Goal: Transaction & Acquisition: Purchase product/service

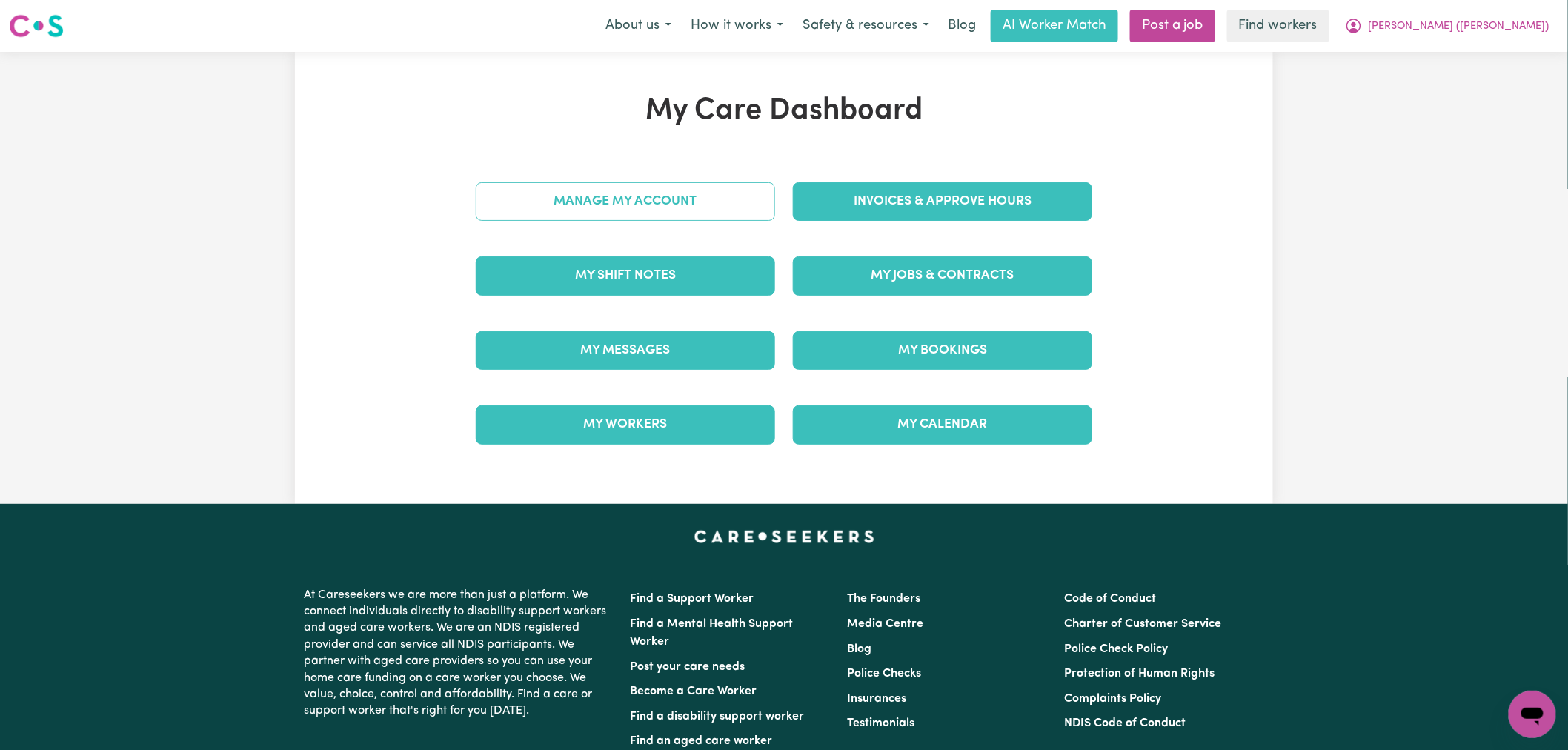
click at [728, 209] on link "Manage My Account" at bounding box center [625, 202] width 300 height 39
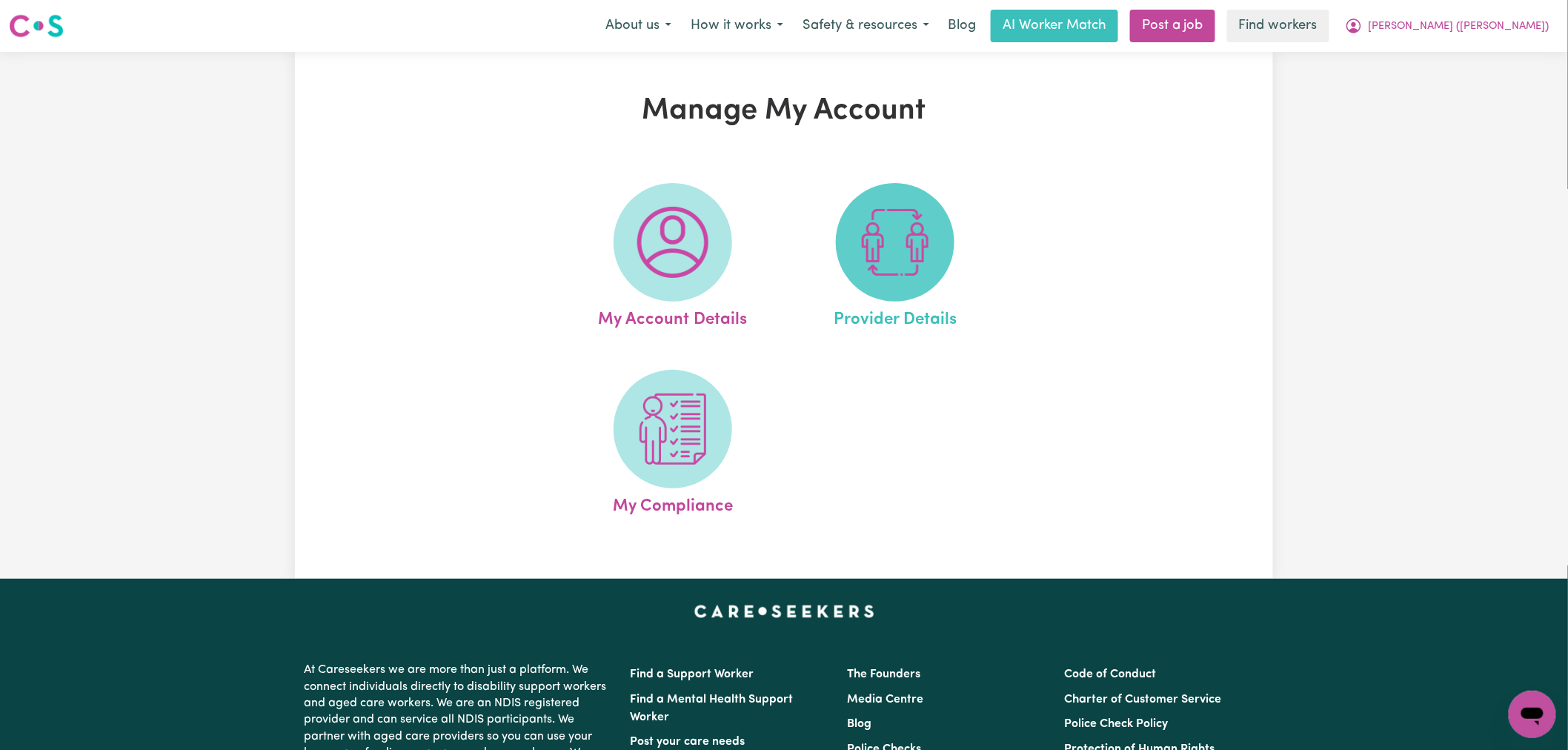
click at [887, 243] on img at bounding box center [895, 242] width 71 height 71
select select "NDIS_FUNDING_AGENCY_MANAGED"
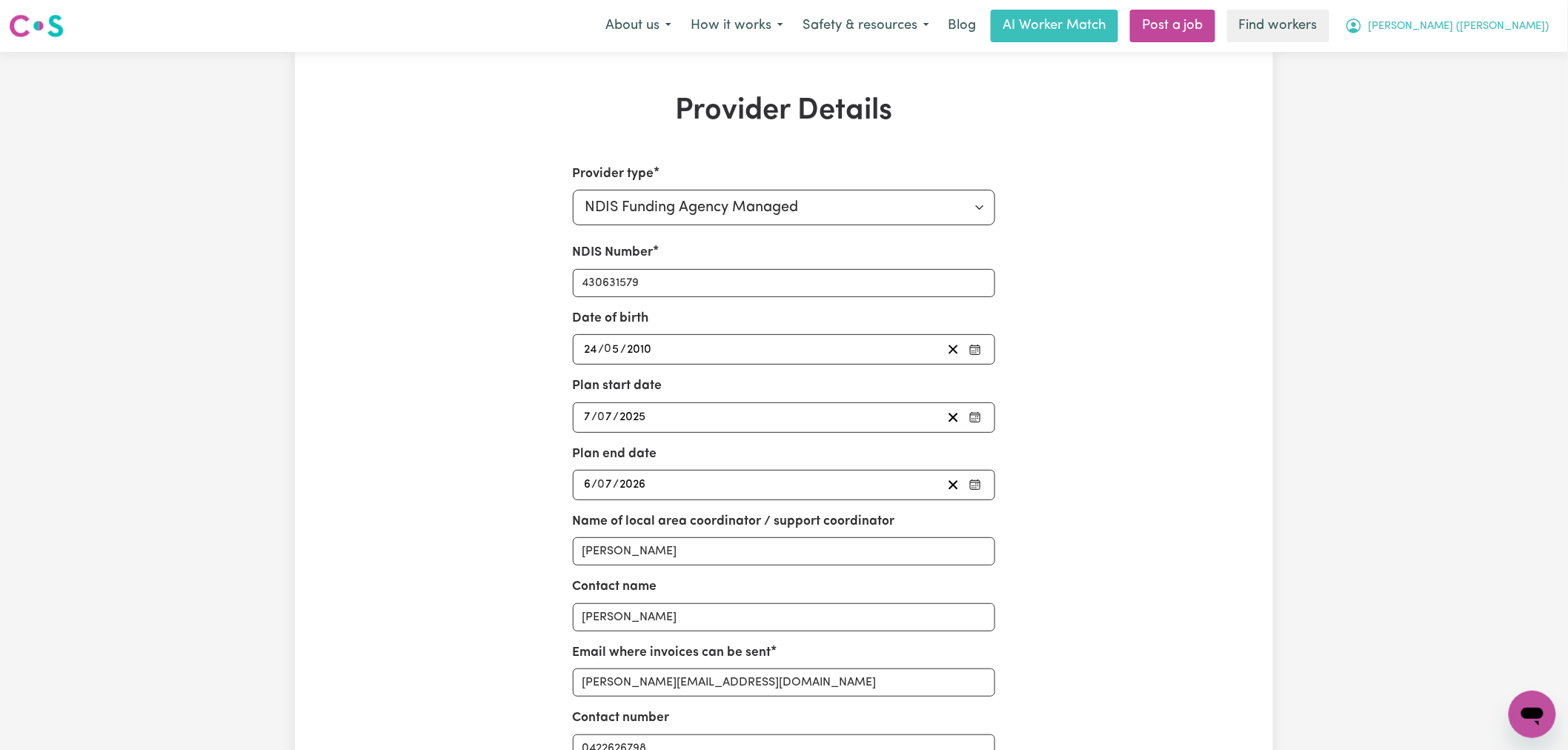
click at [1543, 15] on button "[PERSON_NAME] ([PERSON_NAME])" at bounding box center [1447, 25] width 224 height 31
click at [1524, 59] on link "My Dashboard" at bounding box center [1499, 58] width 117 height 28
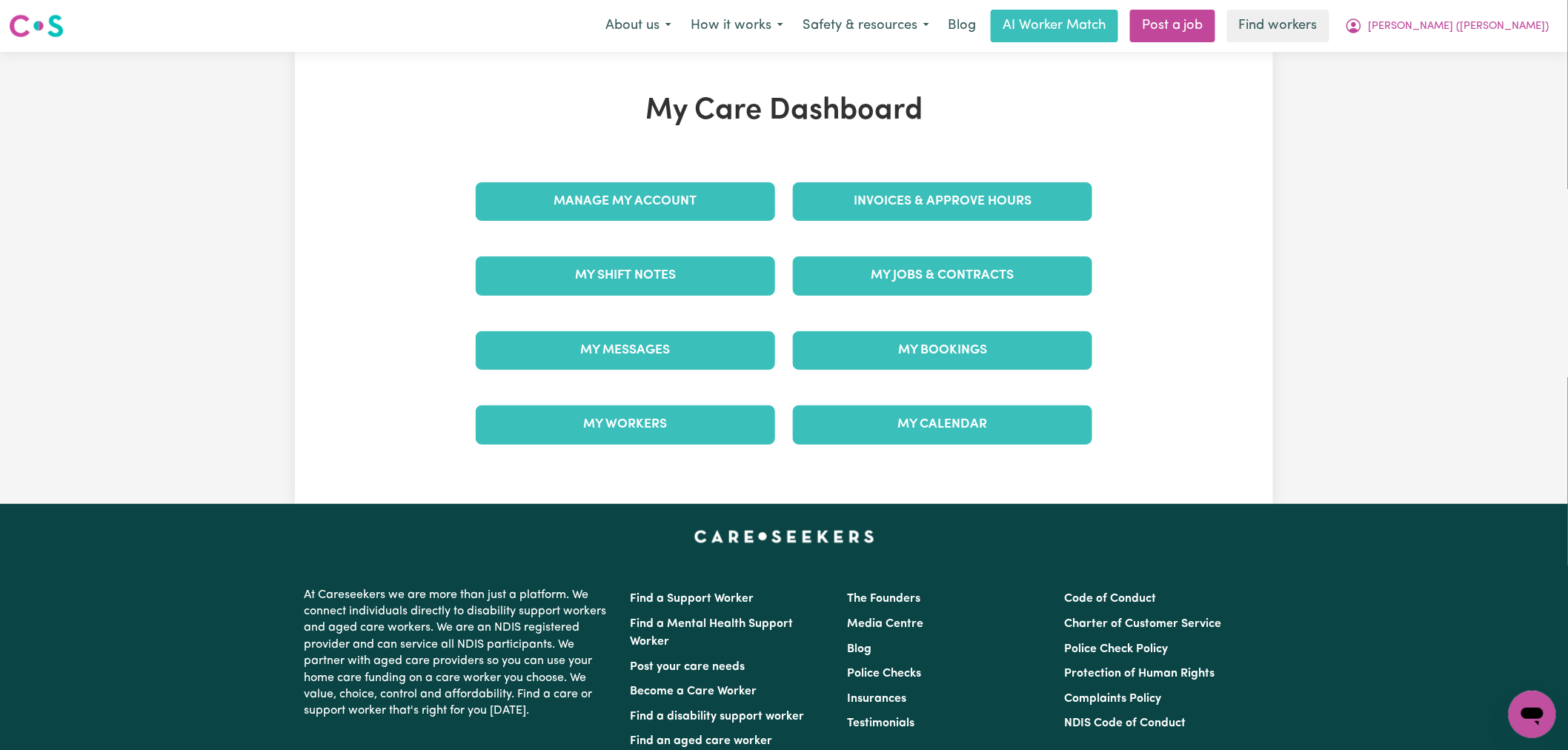
click at [891, 228] on div "Invoices & Approve Hours" at bounding box center [943, 202] width 317 height 74
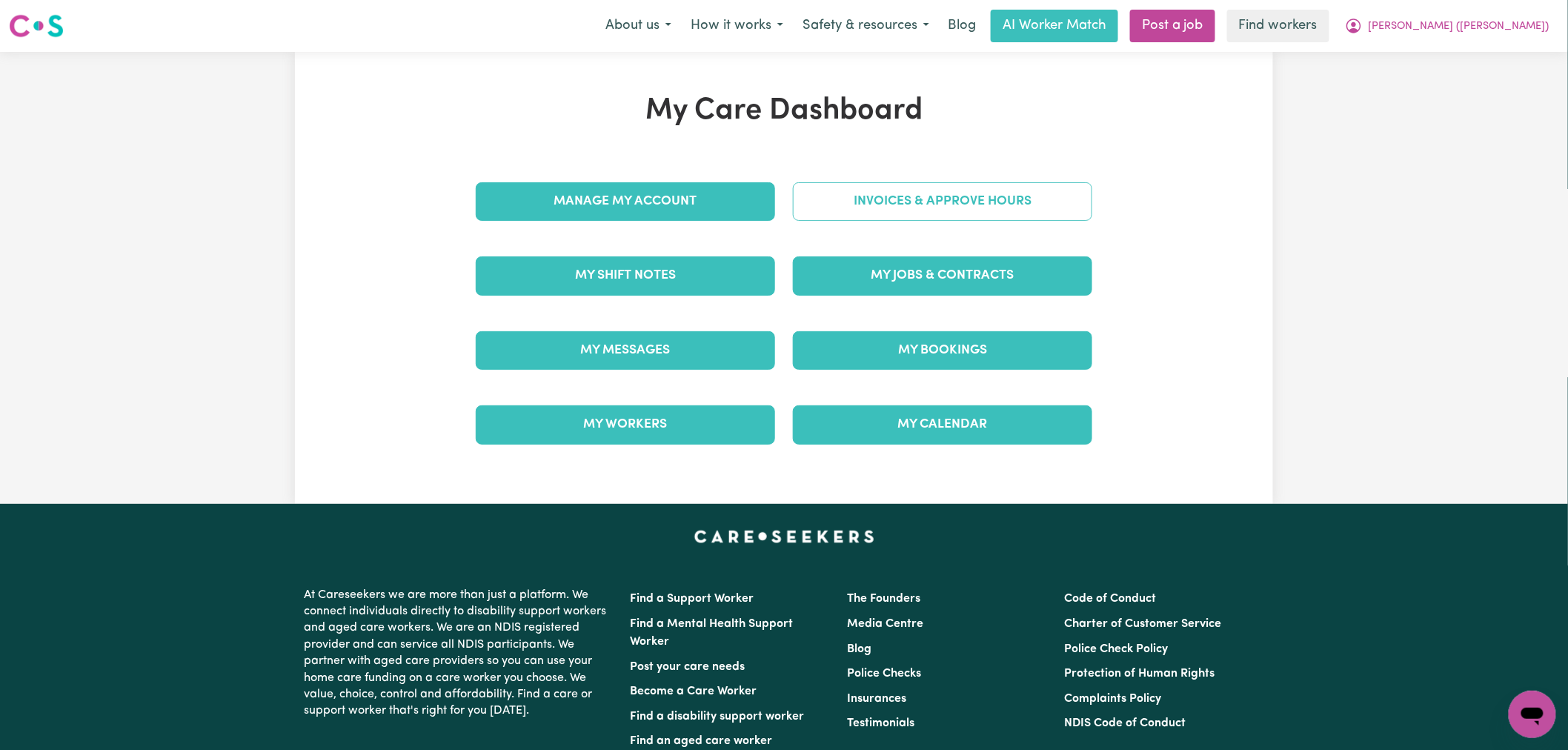
click at [903, 209] on link "Invoices & Approve Hours" at bounding box center [942, 202] width 300 height 39
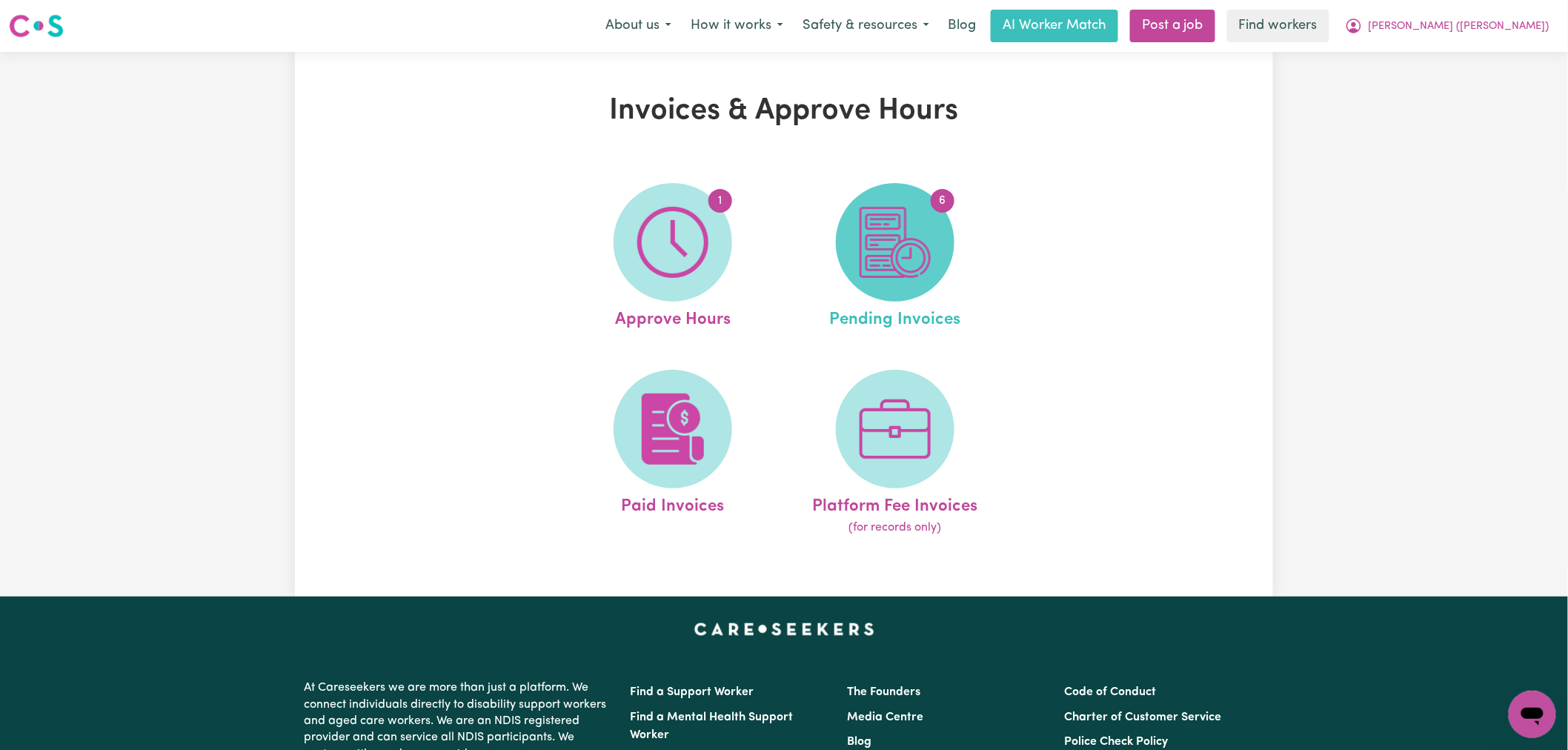
click at [905, 209] on img at bounding box center [895, 242] width 71 height 71
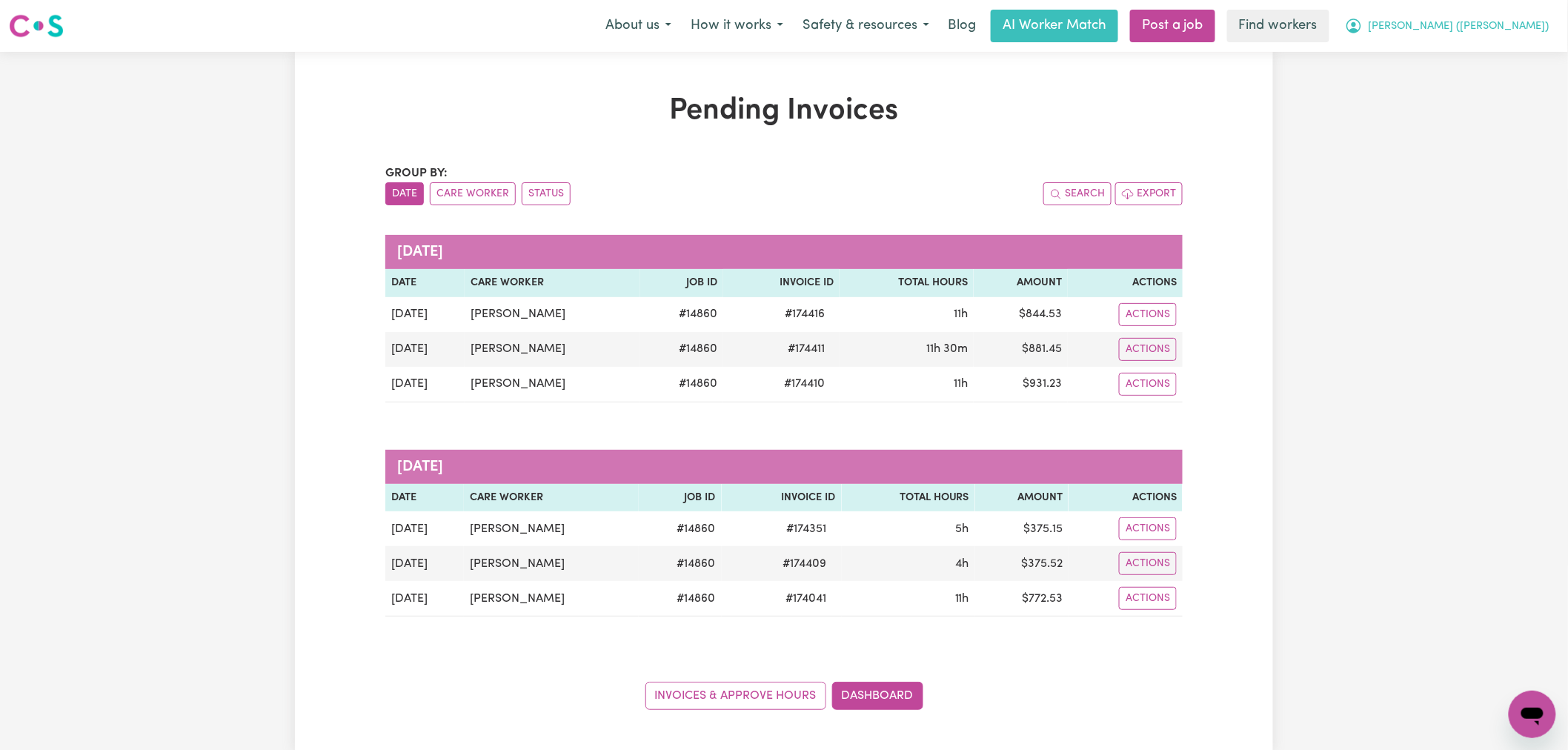
click at [1493, 33] on span "[PERSON_NAME] ([PERSON_NAME])" at bounding box center [1459, 26] width 181 height 16
click at [1485, 89] on link "Logout" at bounding box center [1499, 85] width 117 height 28
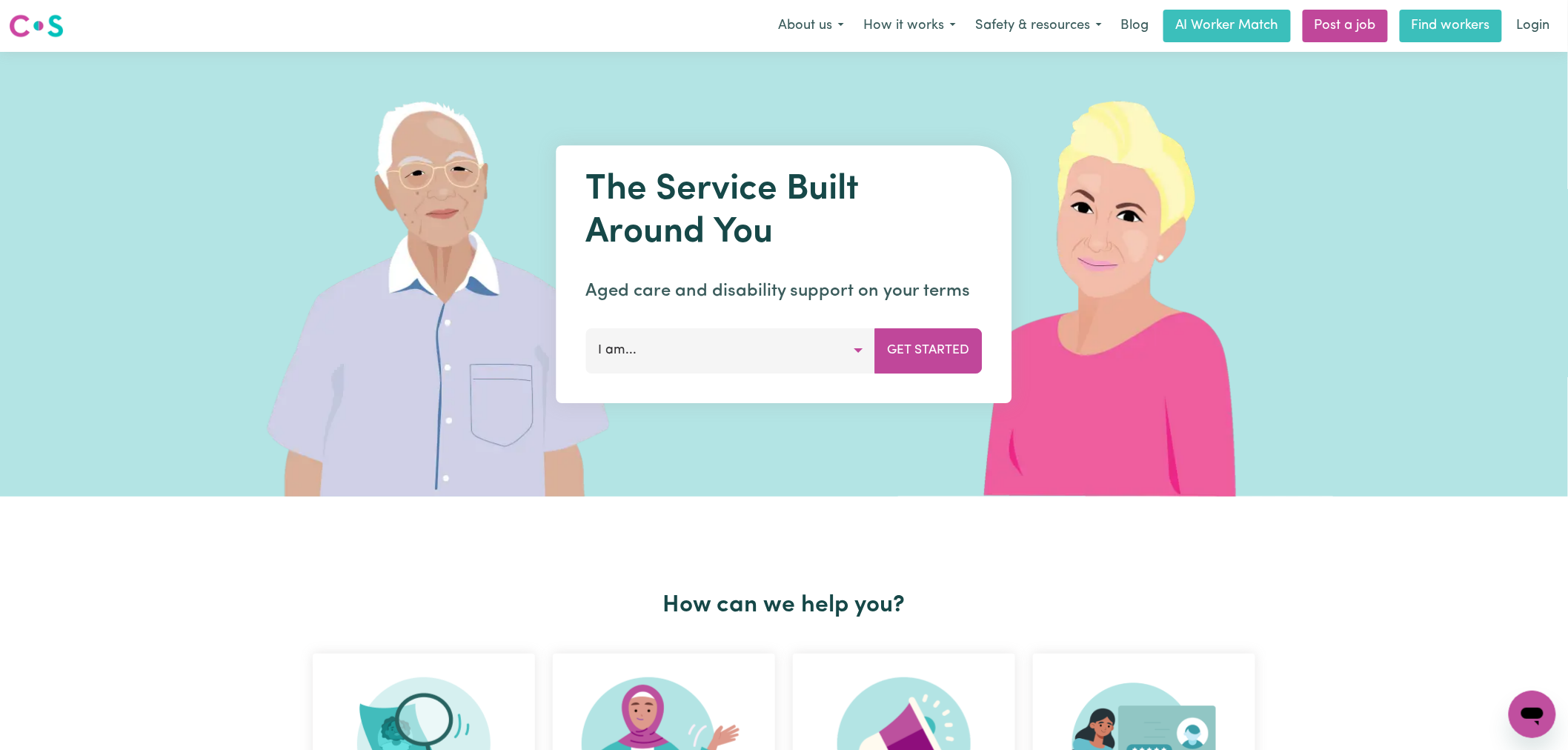
click at [1451, 25] on link "Find workers" at bounding box center [1450, 26] width 102 height 32
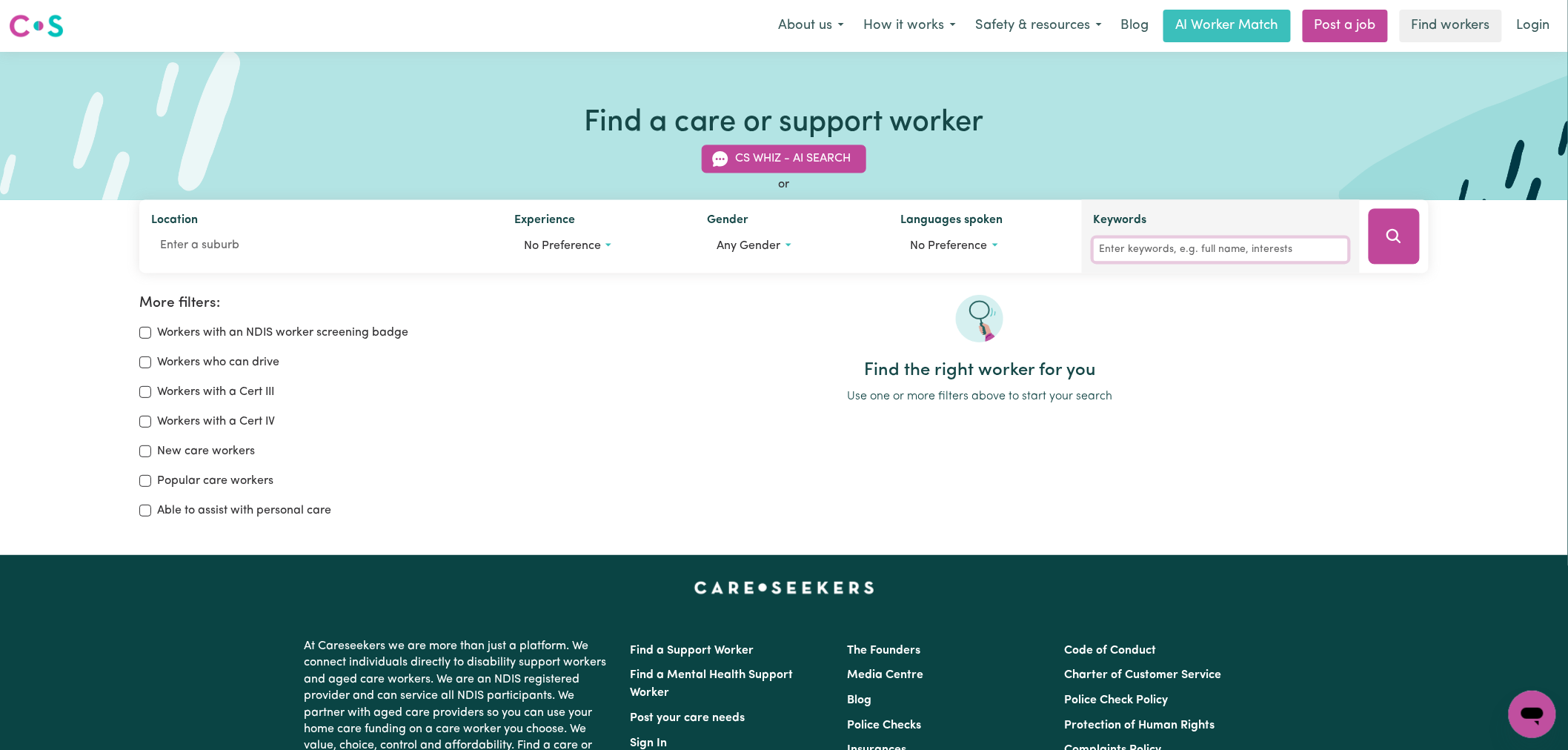
click at [1215, 249] on input "Keywords" at bounding box center [1221, 250] width 254 height 23
type input "anika"
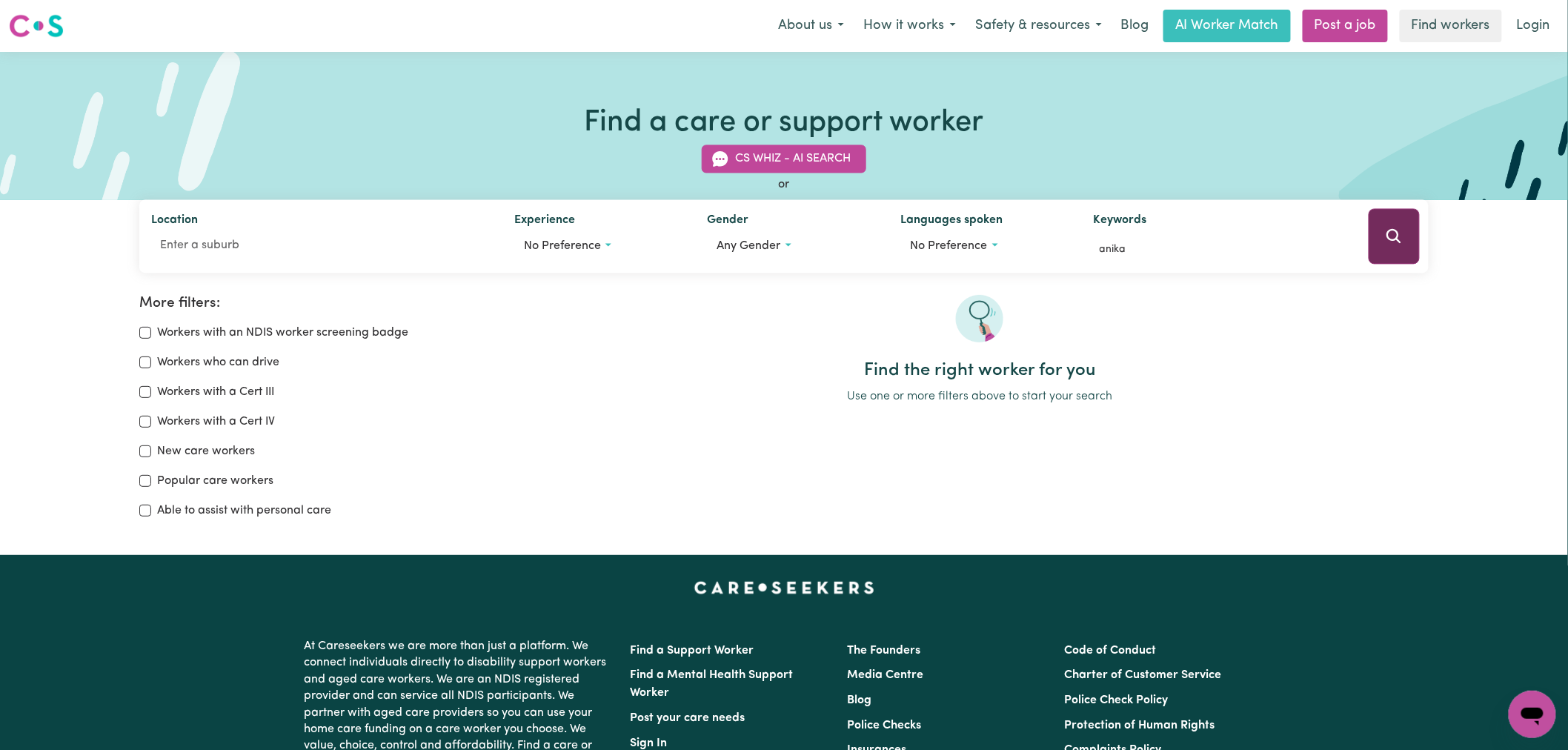
click at [1403, 243] on button "Search" at bounding box center [1394, 236] width 51 height 55
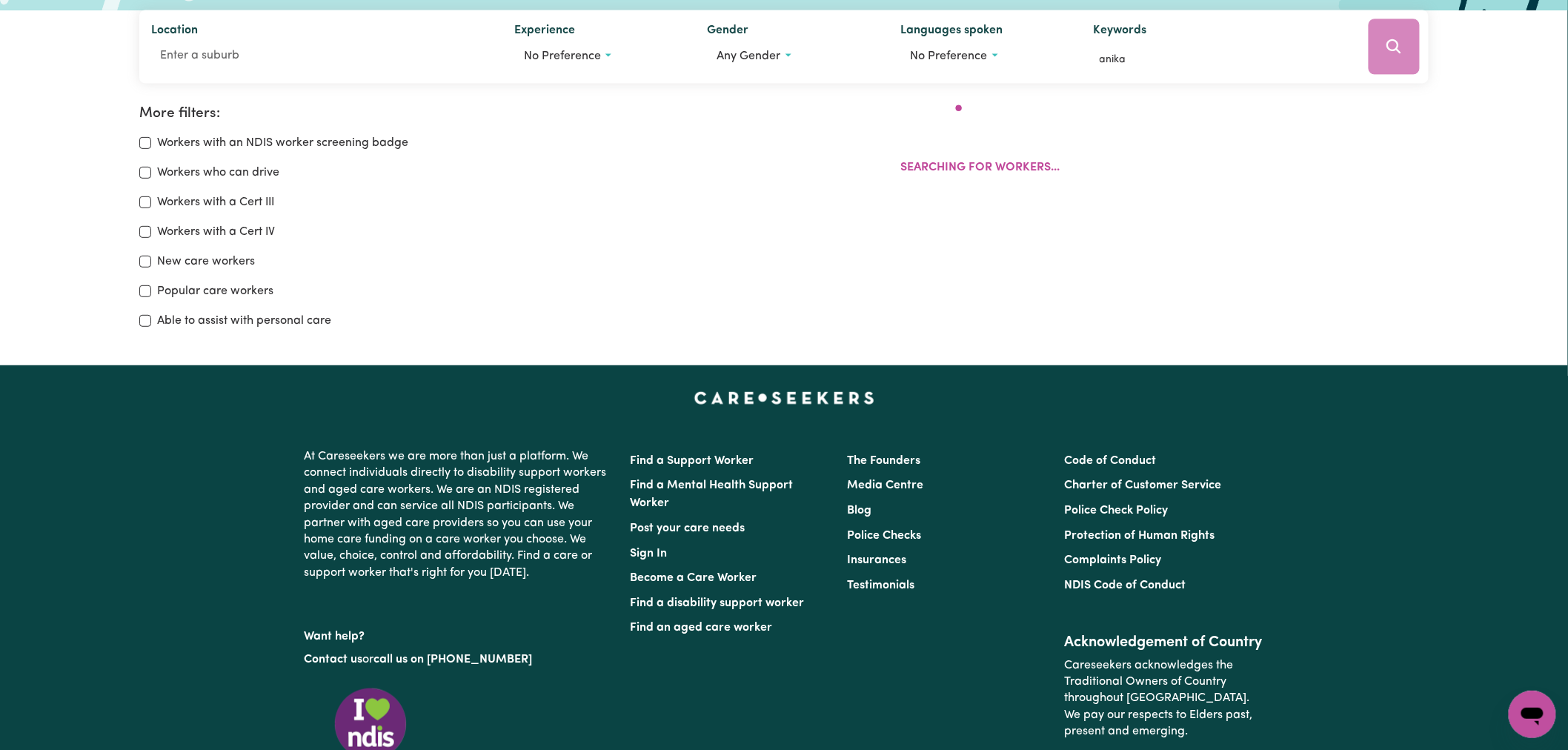
scroll to position [247, 0]
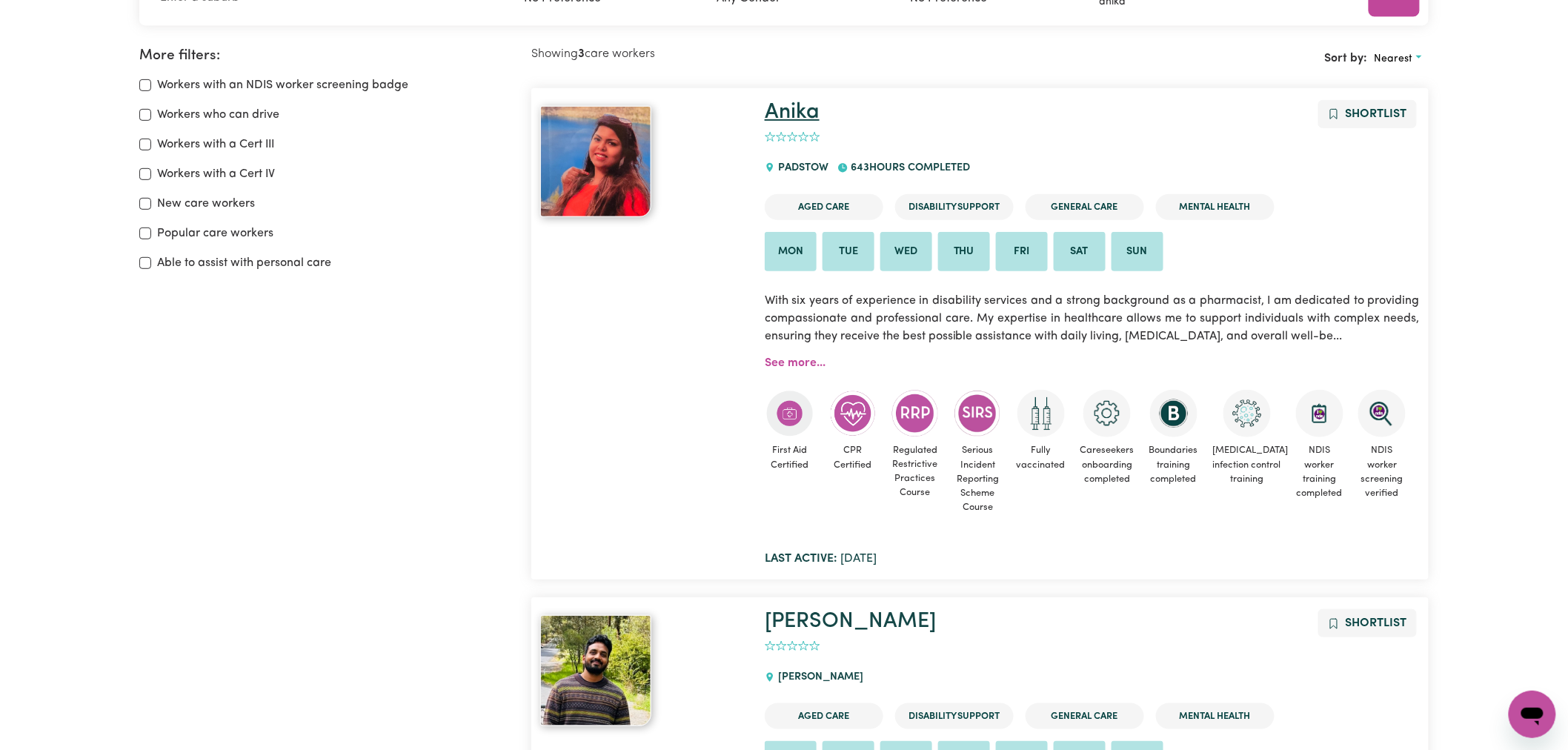
click at [804, 109] on link "Anika" at bounding box center [792, 112] width 55 height 22
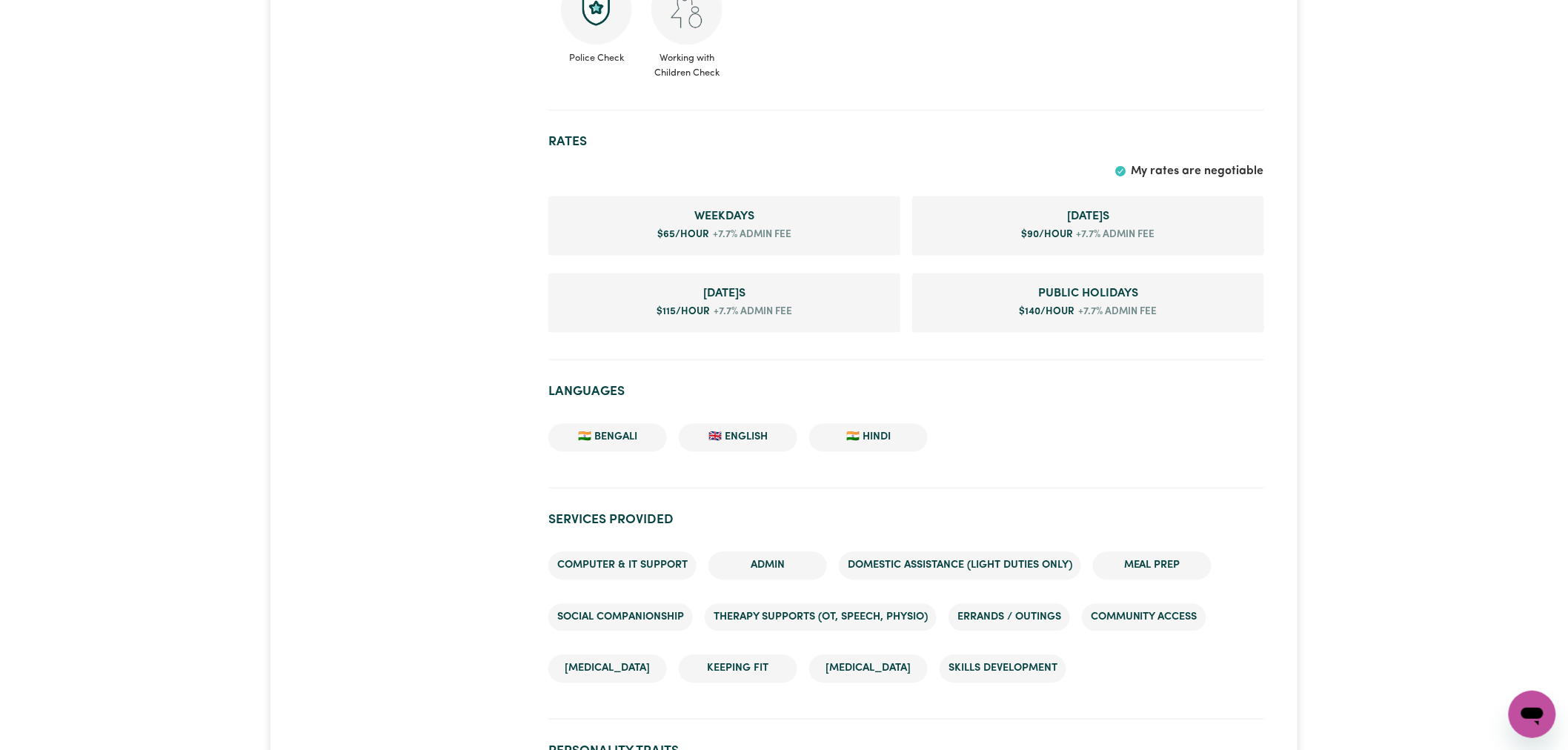
scroll to position [906, 0]
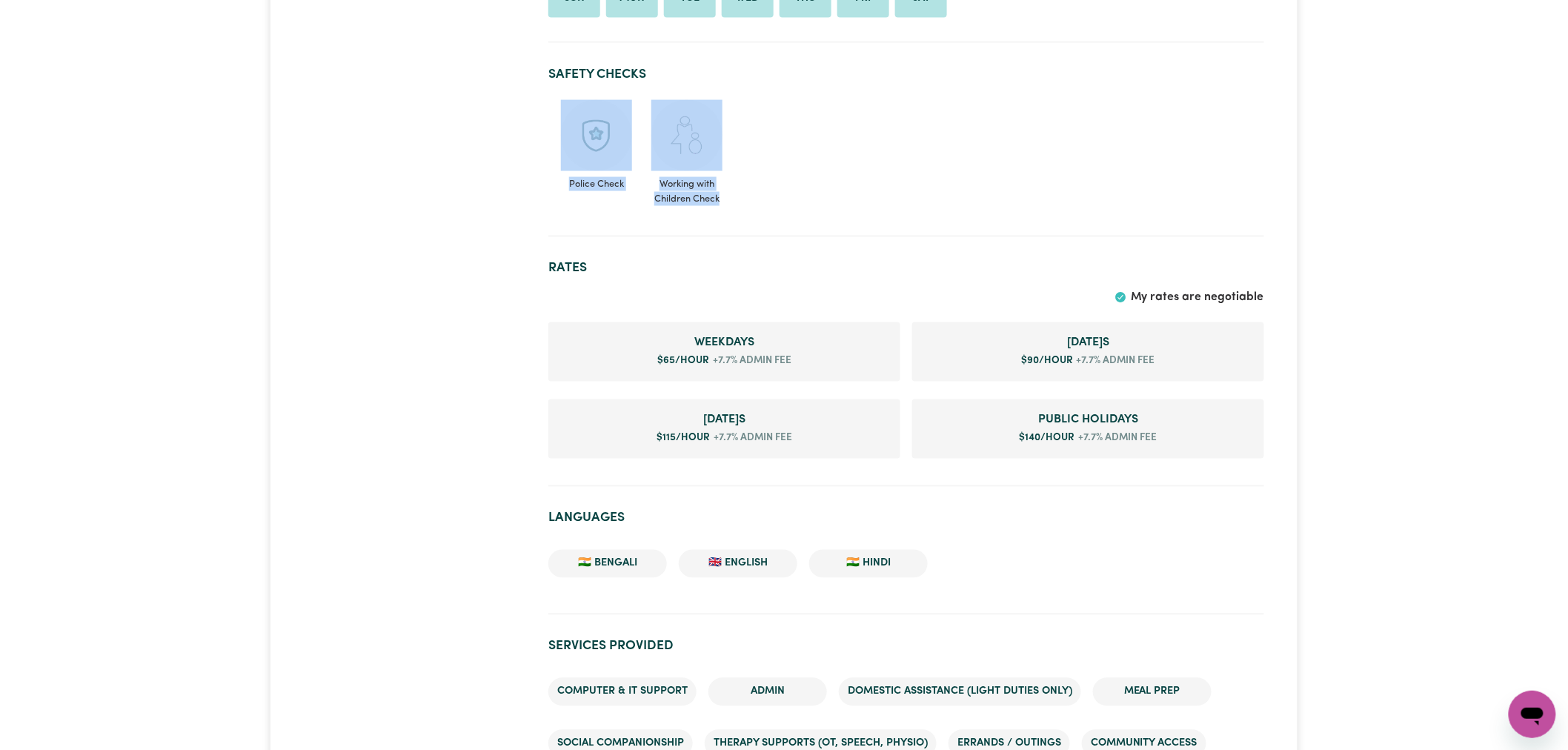
drag, startPoint x: 802, startPoint y: 196, endPoint x: 547, endPoint y: 122, distance: 265.5
click at [547, 122] on div "[PERSON_NAME] , [GEOGRAPHIC_DATA] 643 hours completed Contact Invite for Job Sh…" at bounding box center [906, 638] width 733 height 2793
click at [831, 101] on ul "Police Check Working with Children Check" at bounding box center [906, 152] width 715 height 117
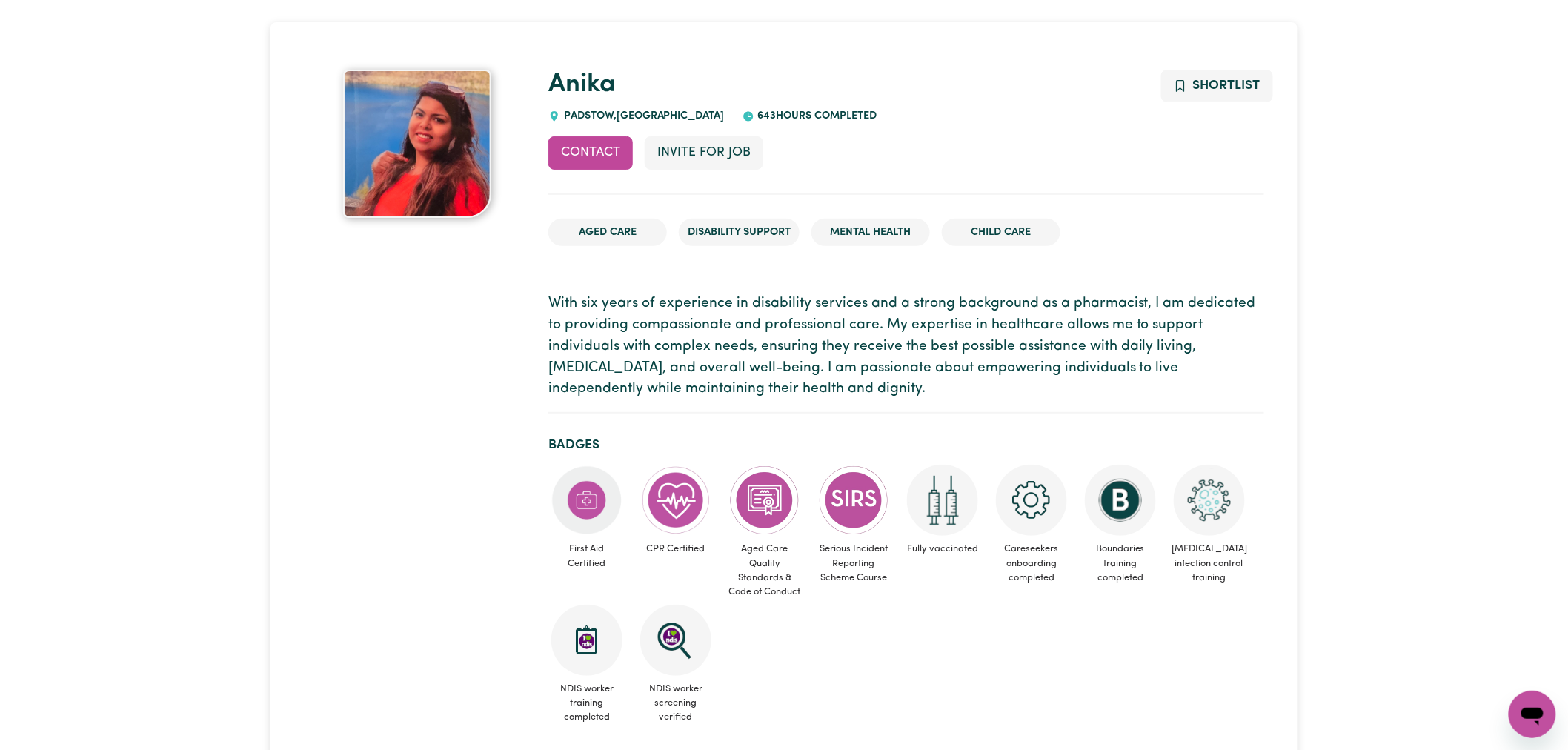
scroll to position [0, 0]
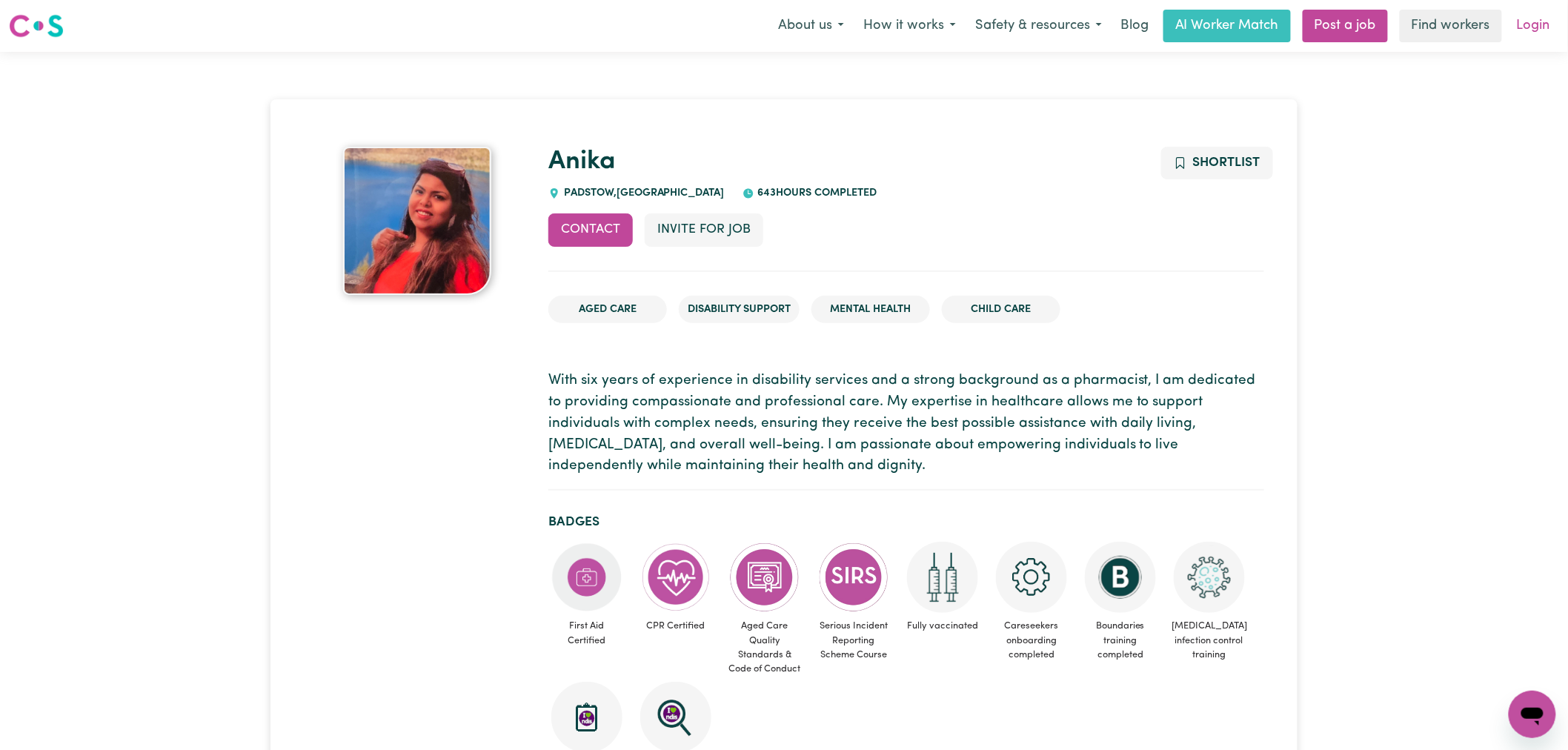
click at [1541, 31] on link "Login" at bounding box center [1533, 26] width 51 height 32
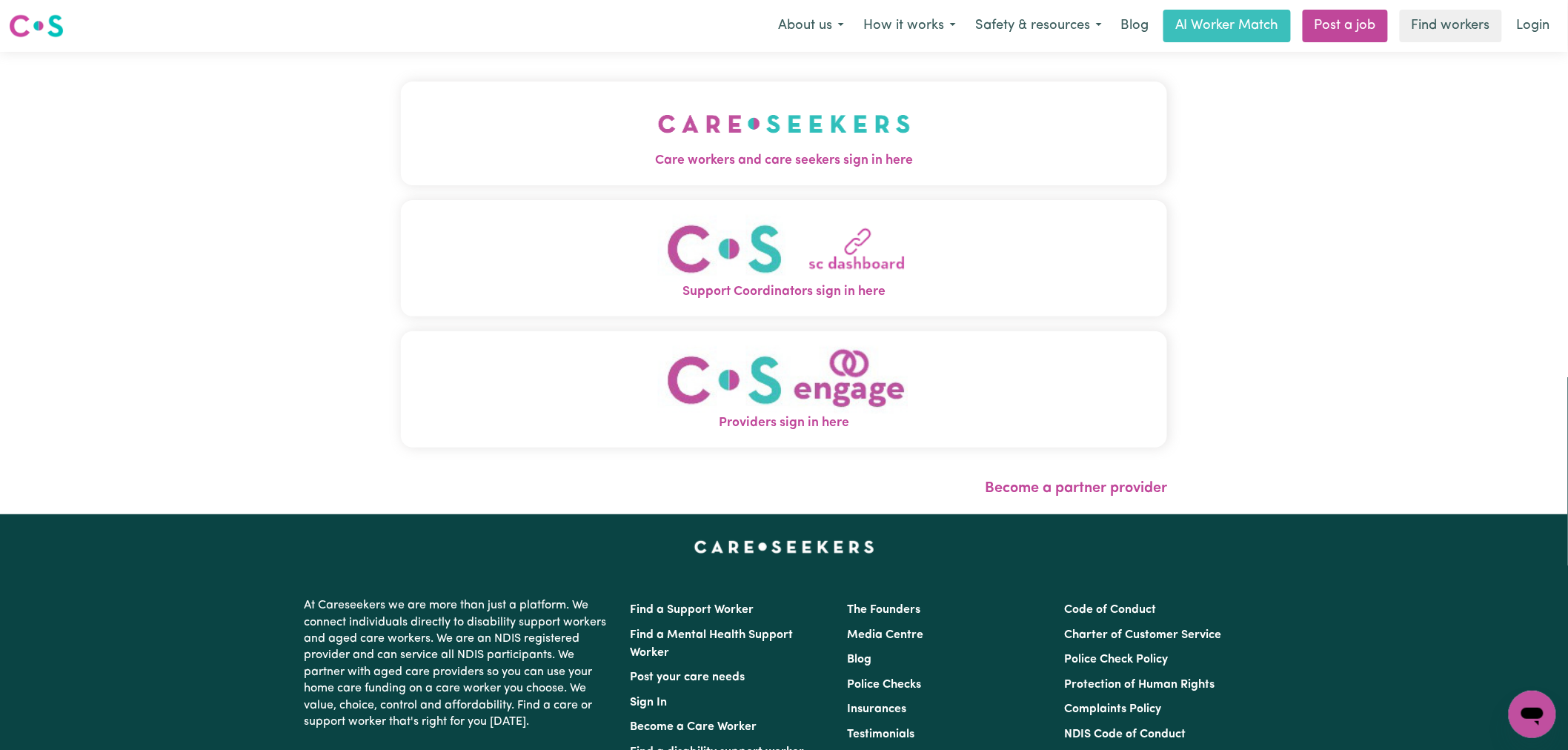
click at [655, 142] on button "Care workers and care seekers sign in here" at bounding box center [783, 133] width 766 height 104
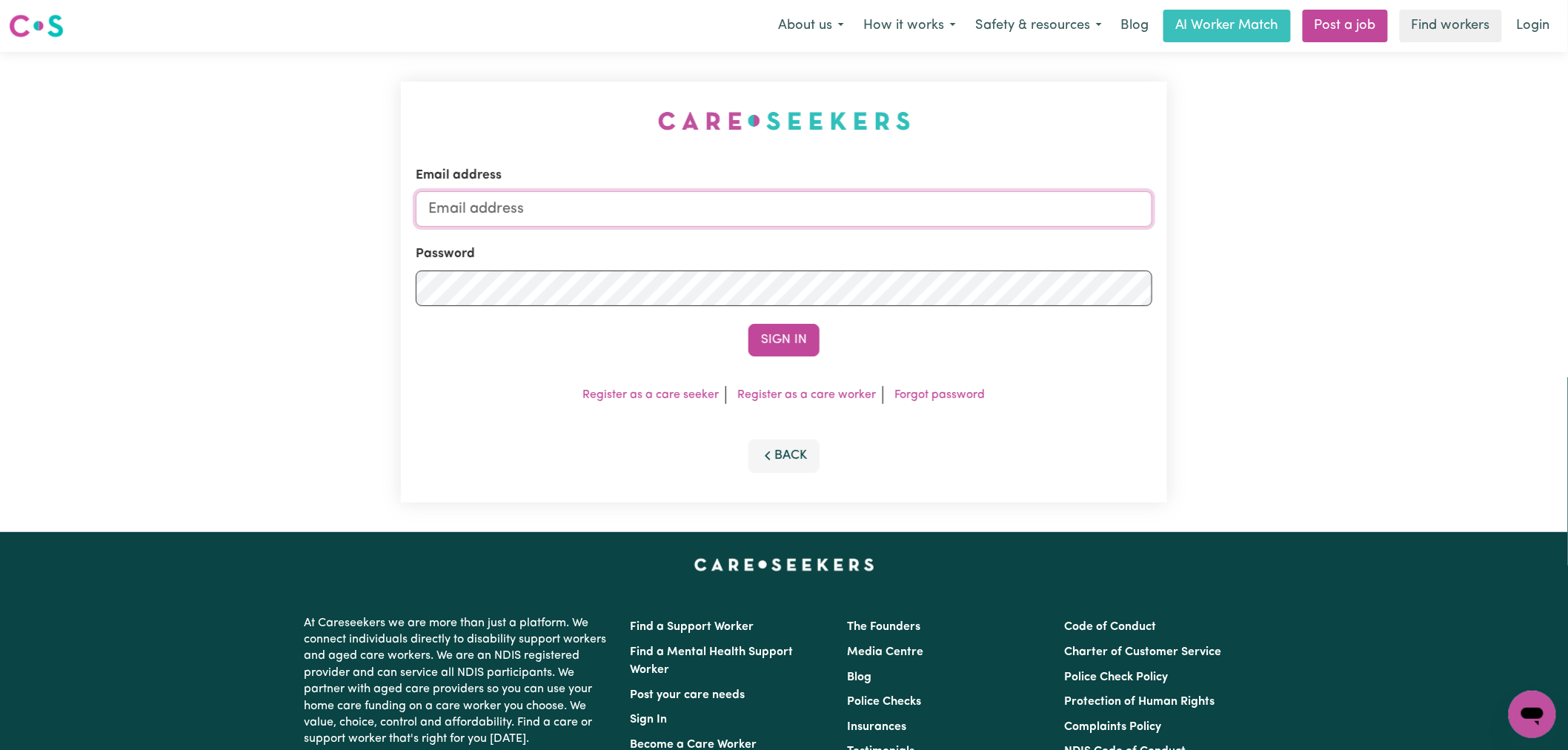
type input "[PERSON_NAME][EMAIL_ADDRESS][DOMAIN_NAME]"
click at [791, 342] on button "Sign In" at bounding box center [784, 340] width 71 height 32
